Goal: Task Accomplishment & Management: Manage account settings

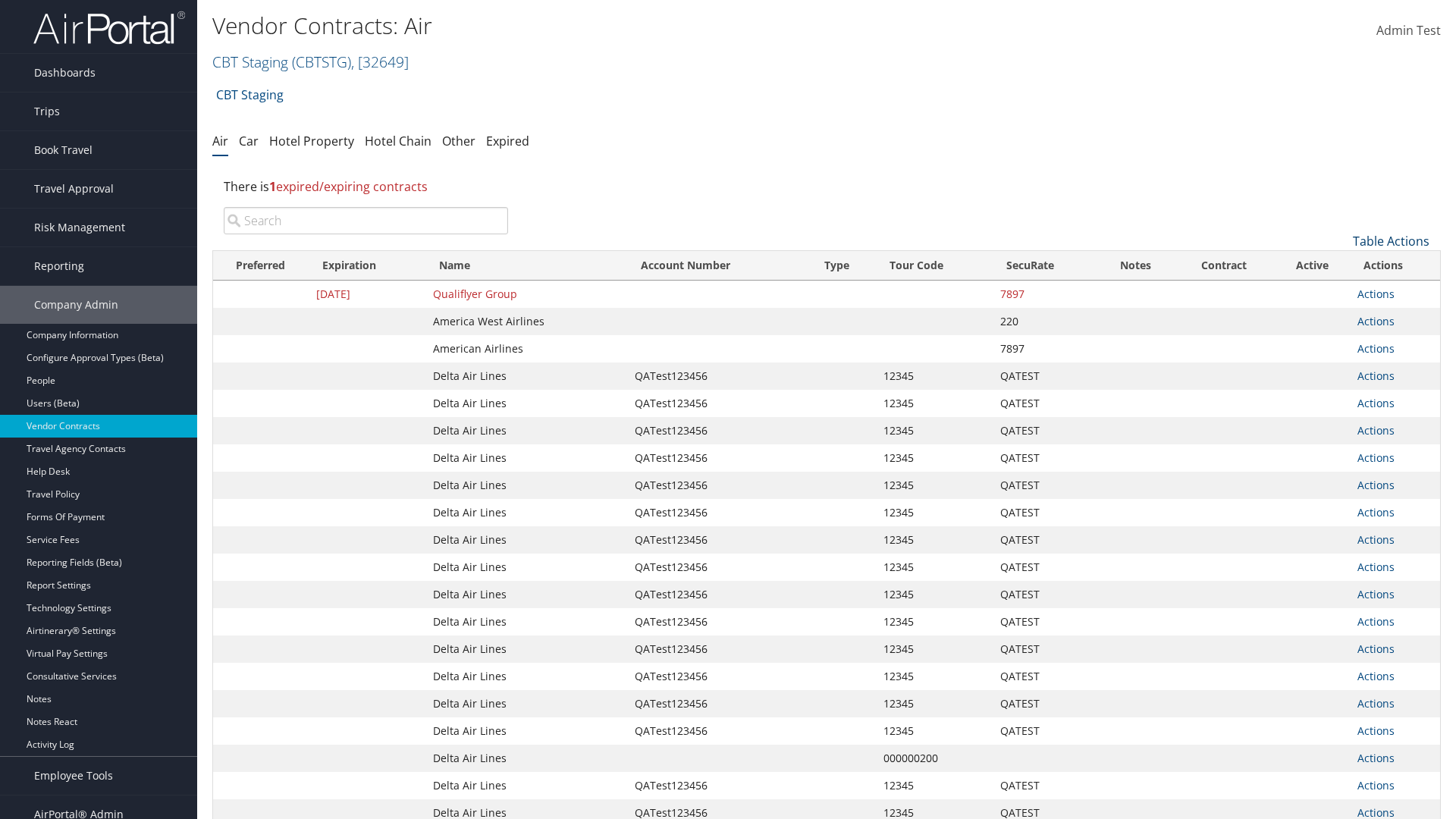
click at [1391, 241] on link "Table Actions" at bounding box center [1391, 241] width 76 height 17
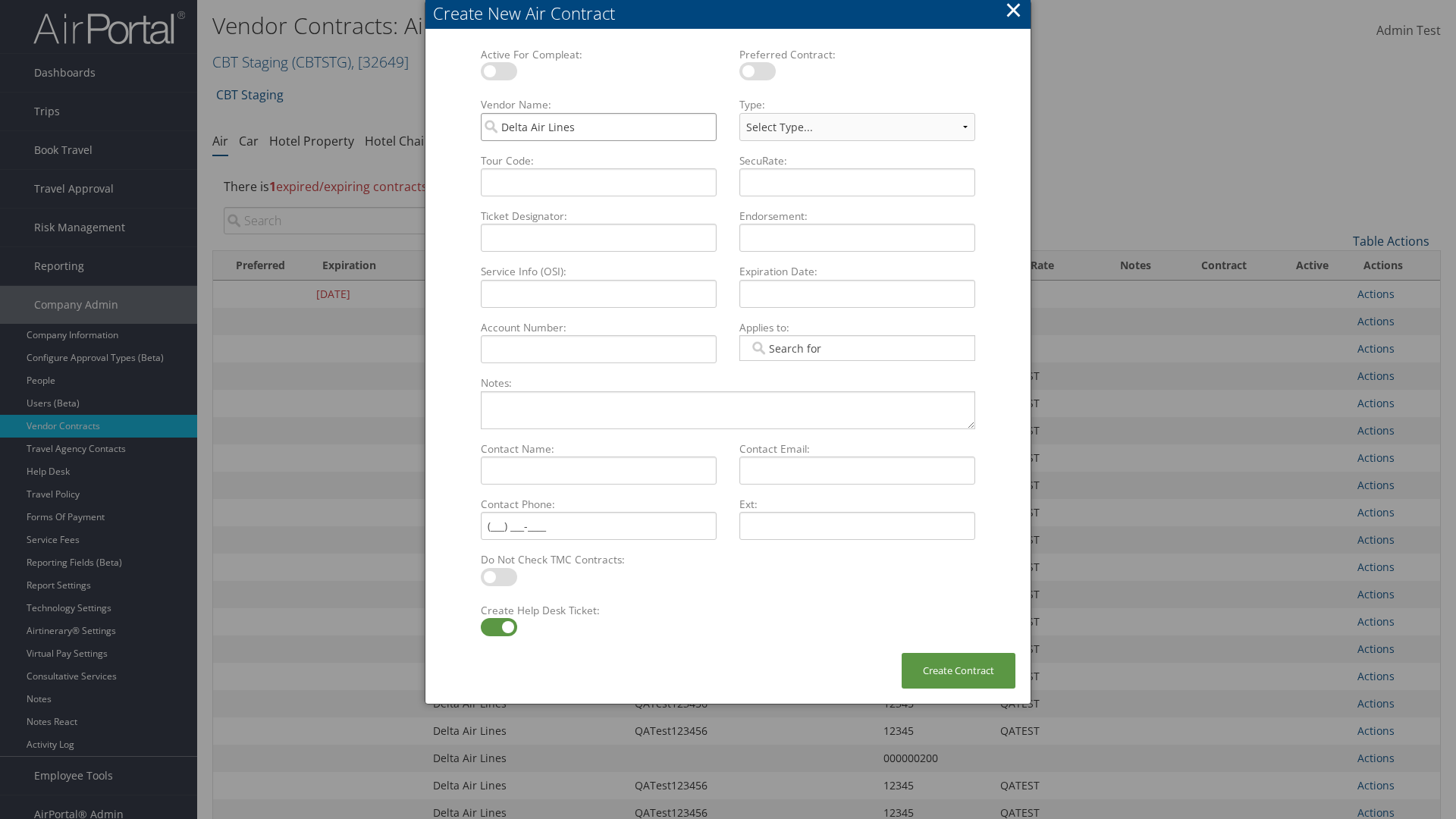
type input "Delta Air Lines"
type input "QATest123456"
select select "[object Object]"
type input "QATest123456"
type input "12345"
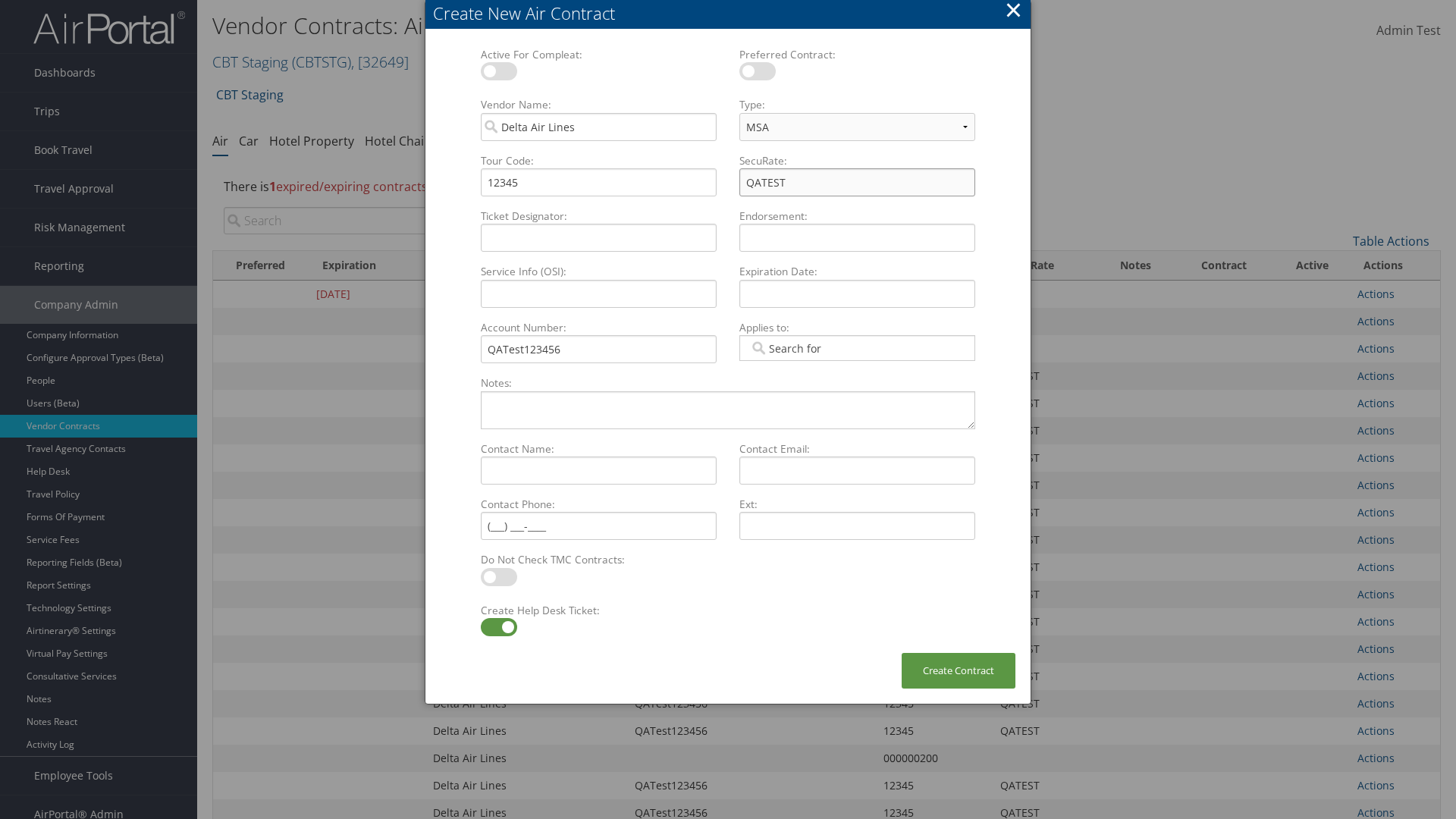
type input "QATEST"
click at [498, 627] on label at bounding box center [499, 627] width 37 height 18
click at [498, 627] on input "checkbox" at bounding box center [493, 629] width 10 height 10
checkbox input "false"
type input "04/01/2024"
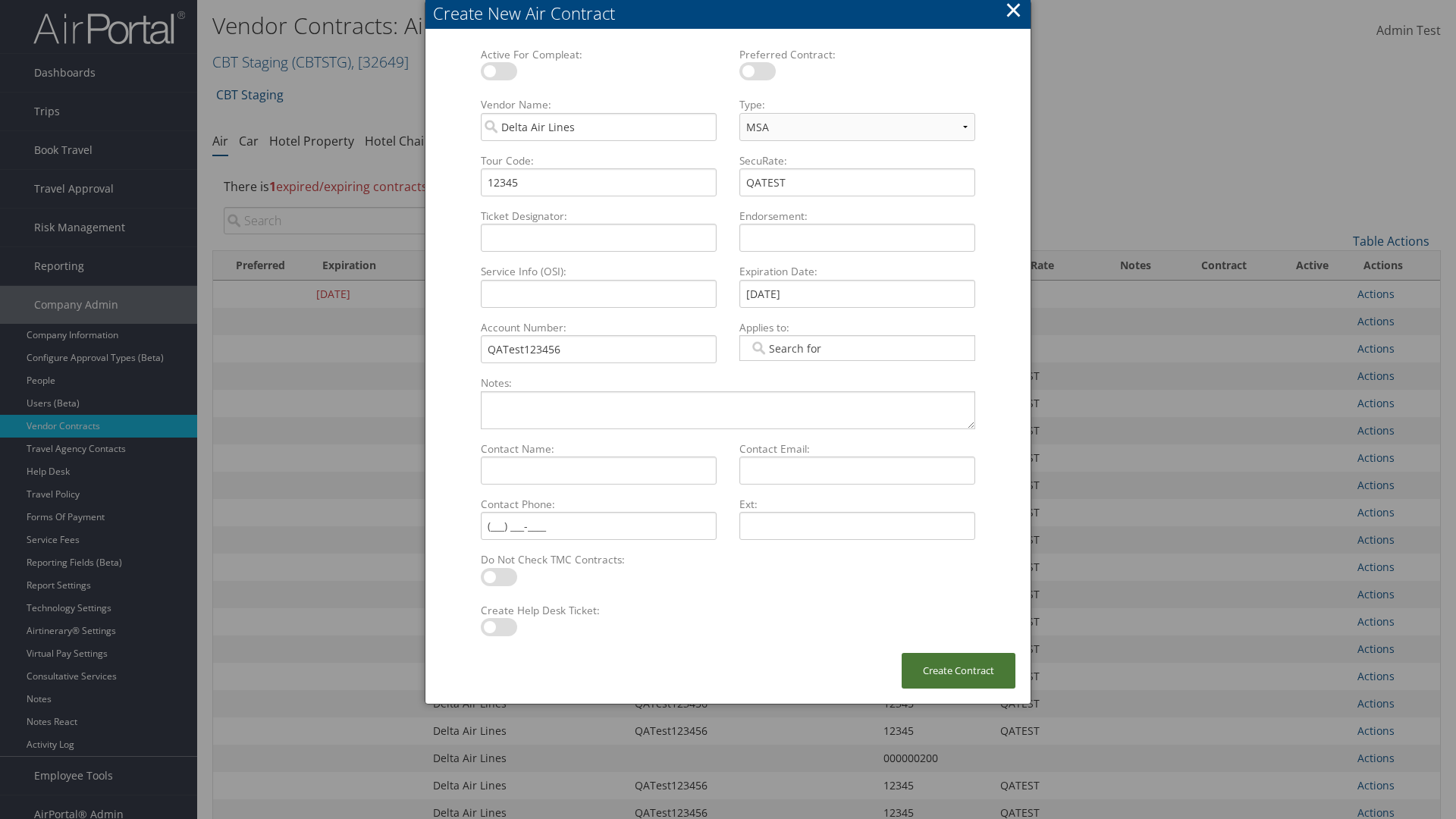
click at [959, 670] on button "Create Contract" at bounding box center [958, 671] width 114 height 36
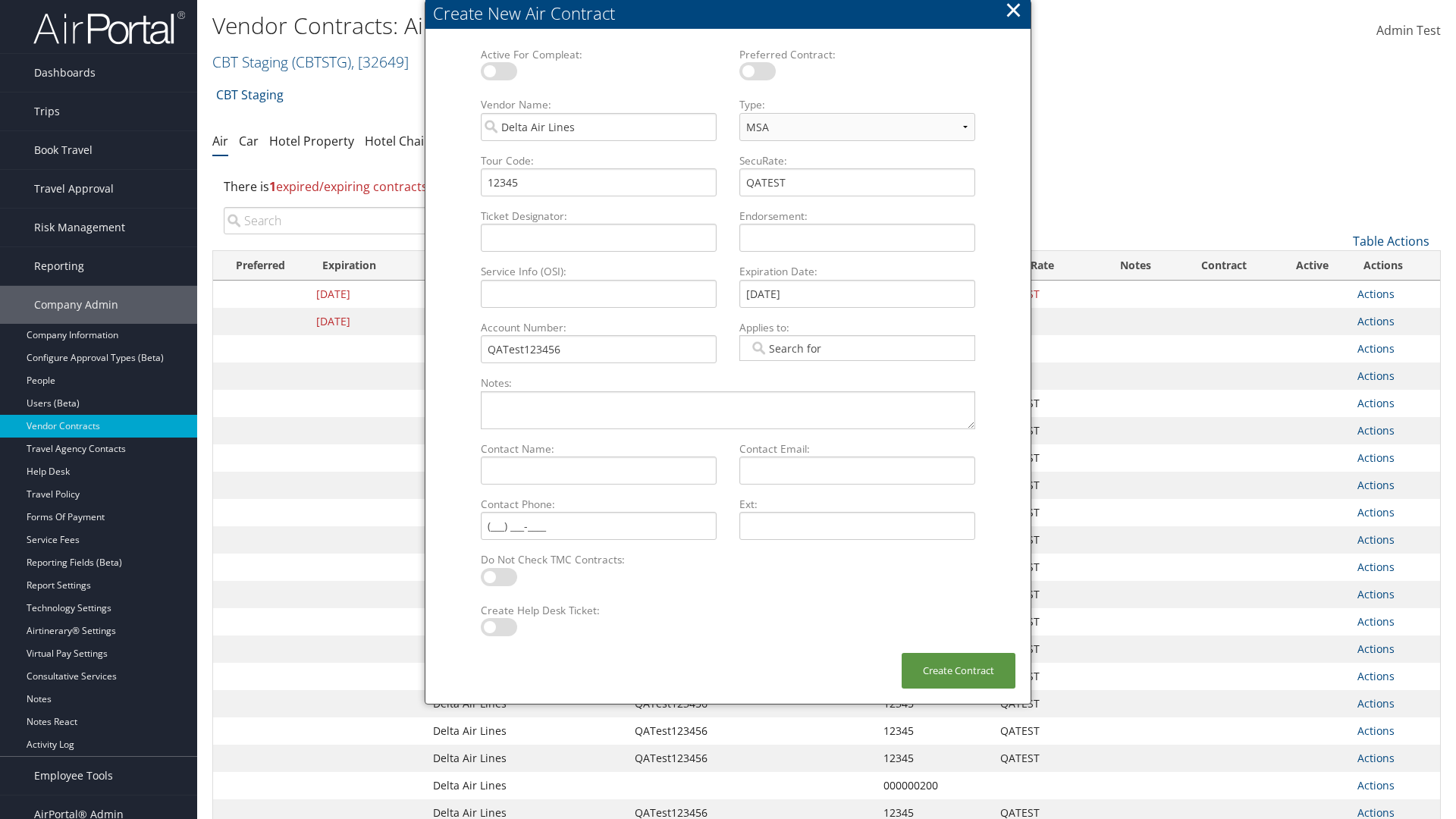
click at [366, 220] on input "search" at bounding box center [366, 220] width 284 height 27
type input "QATest123456"
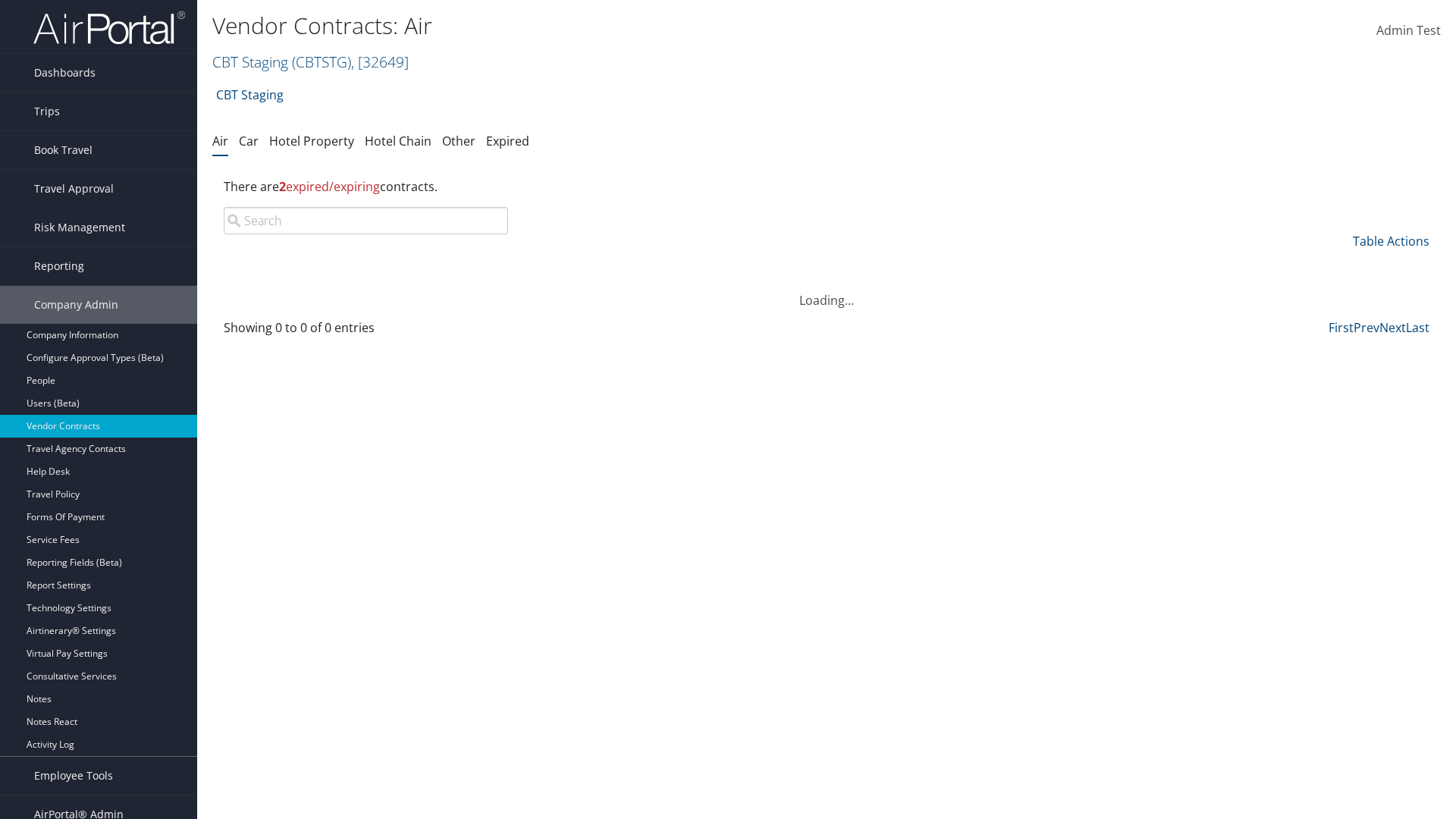
click at [366, 220] on input "search" at bounding box center [366, 220] width 284 height 27
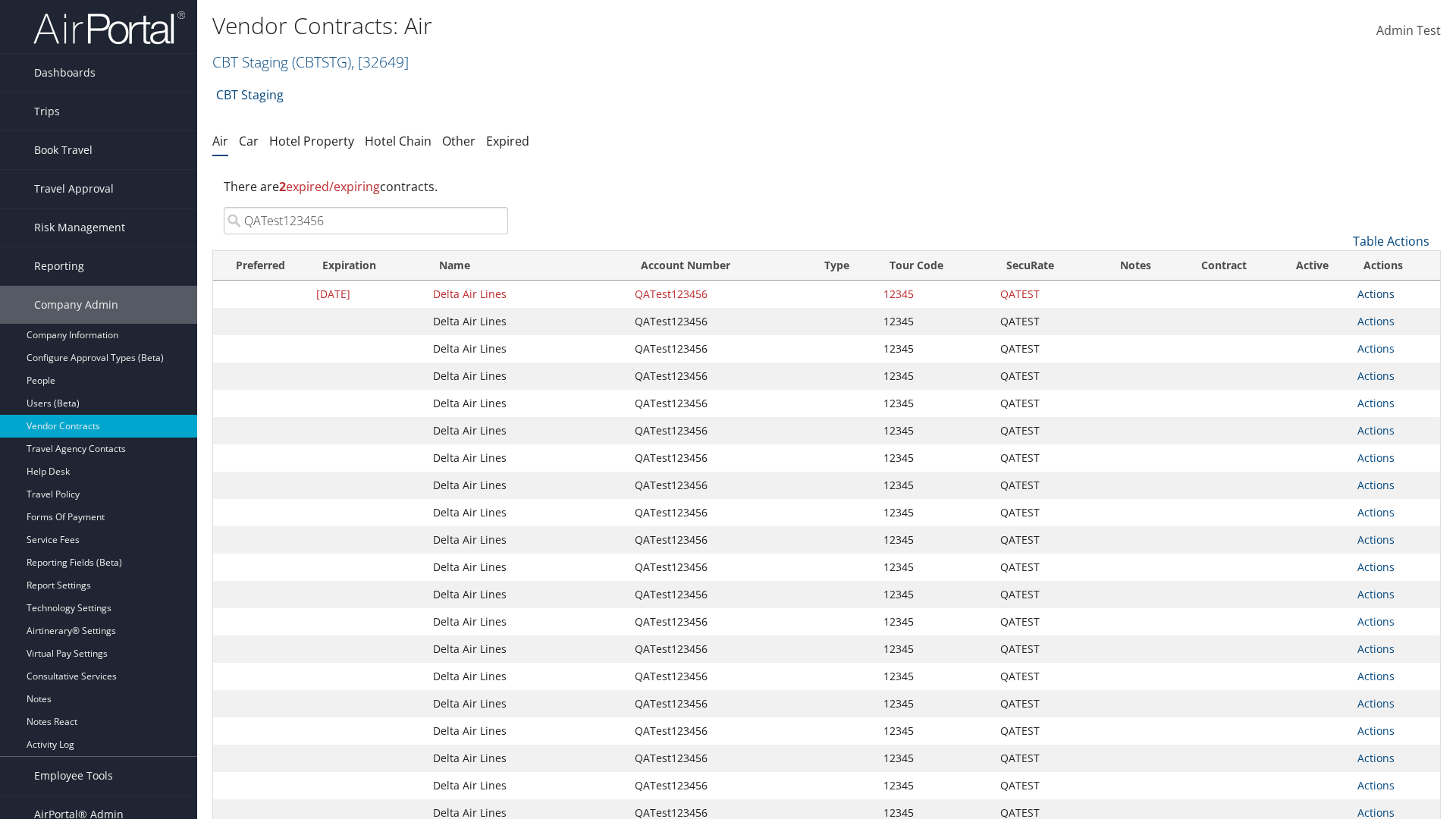
type input "QATest123456"
click at [1375, 294] on link "Actions" at bounding box center [1375, 294] width 37 height 14
click at [1401, 367] on link "Delete" at bounding box center [1401, 367] width 87 height 26
